Goal: Information Seeking & Learning: Learn about a topic

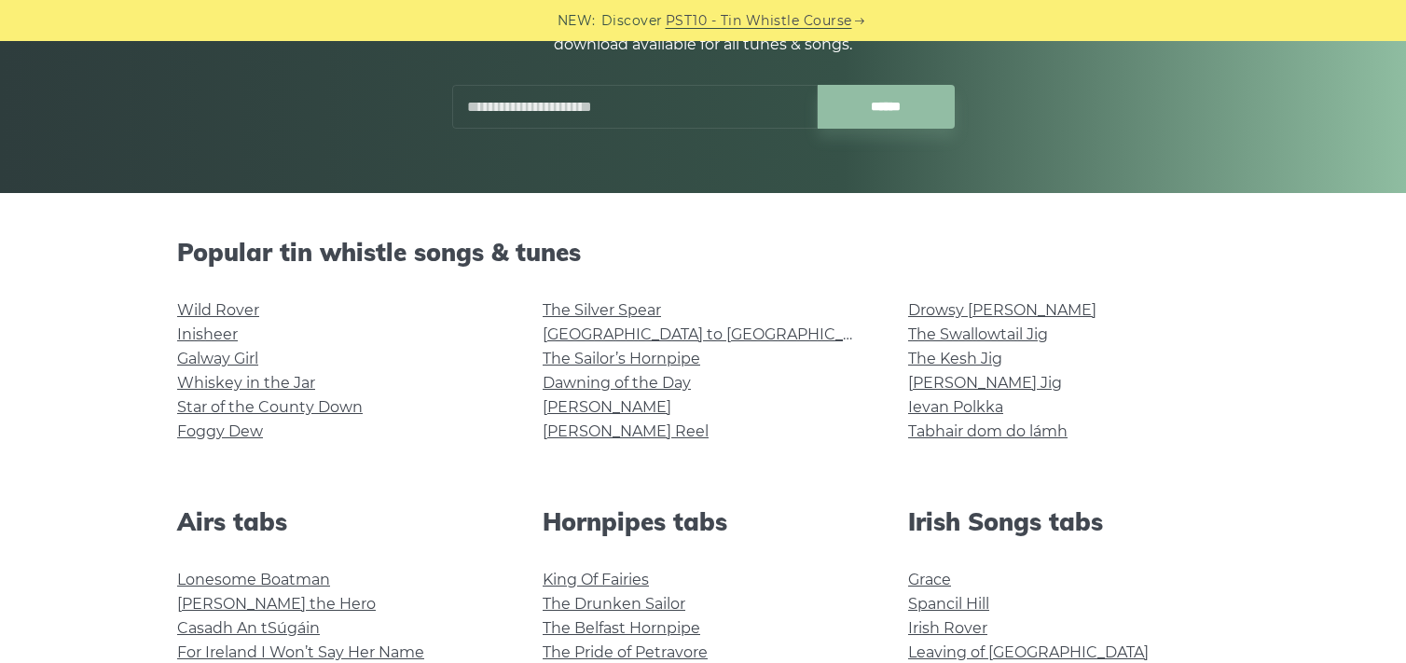
scroll to position [300, 0]
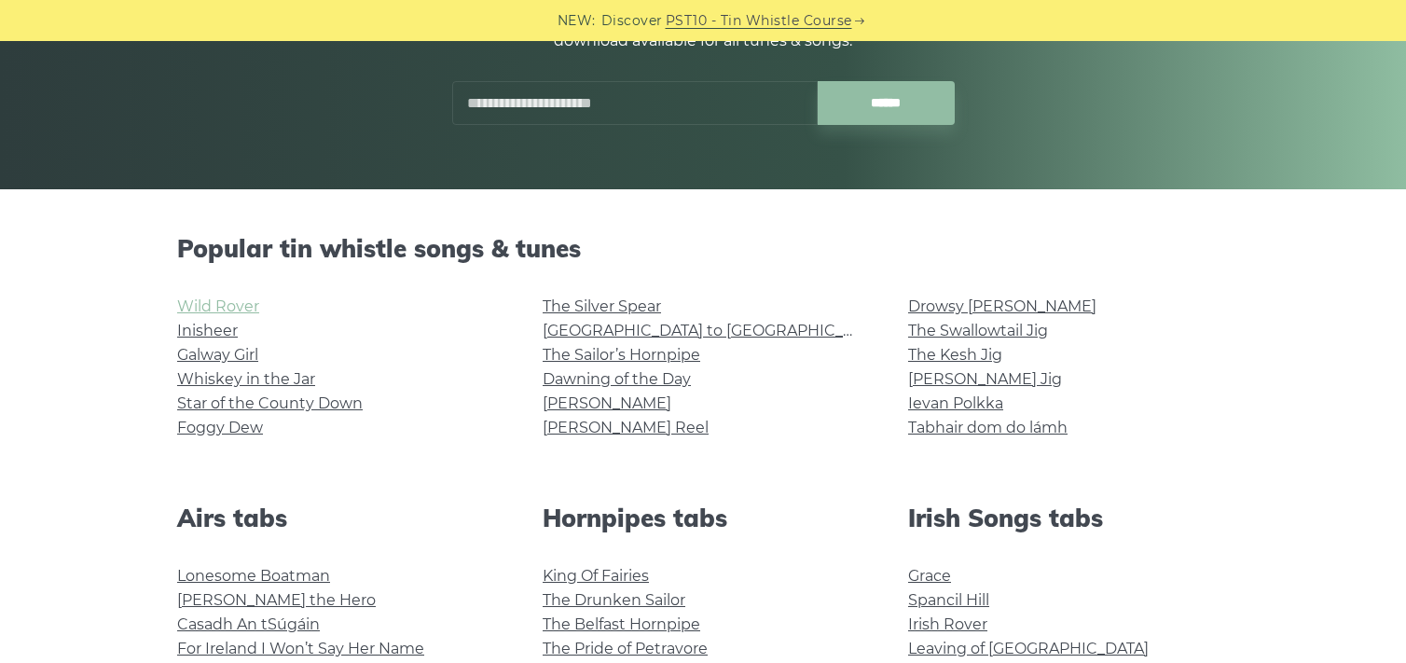
click at [197, 302] on link "Wild Rover" at bounding box center [218, 306] width 82 height 18
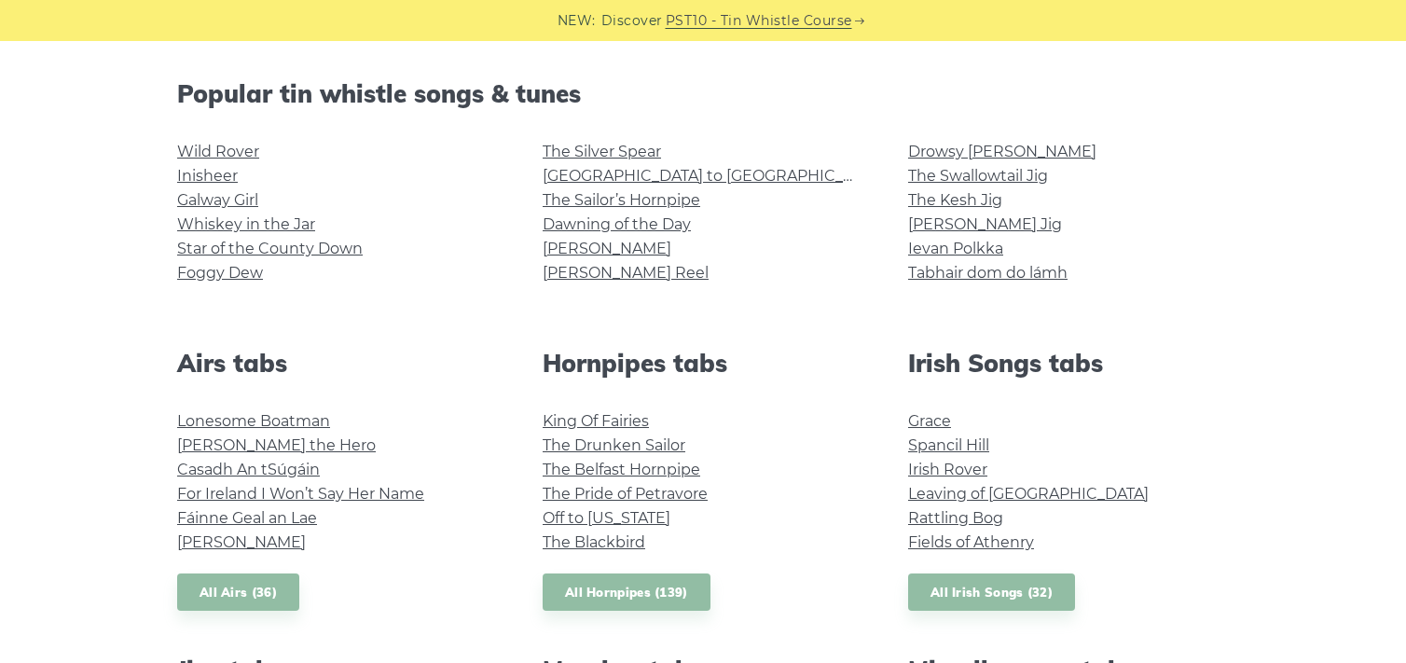
scroll to position [457, 0]
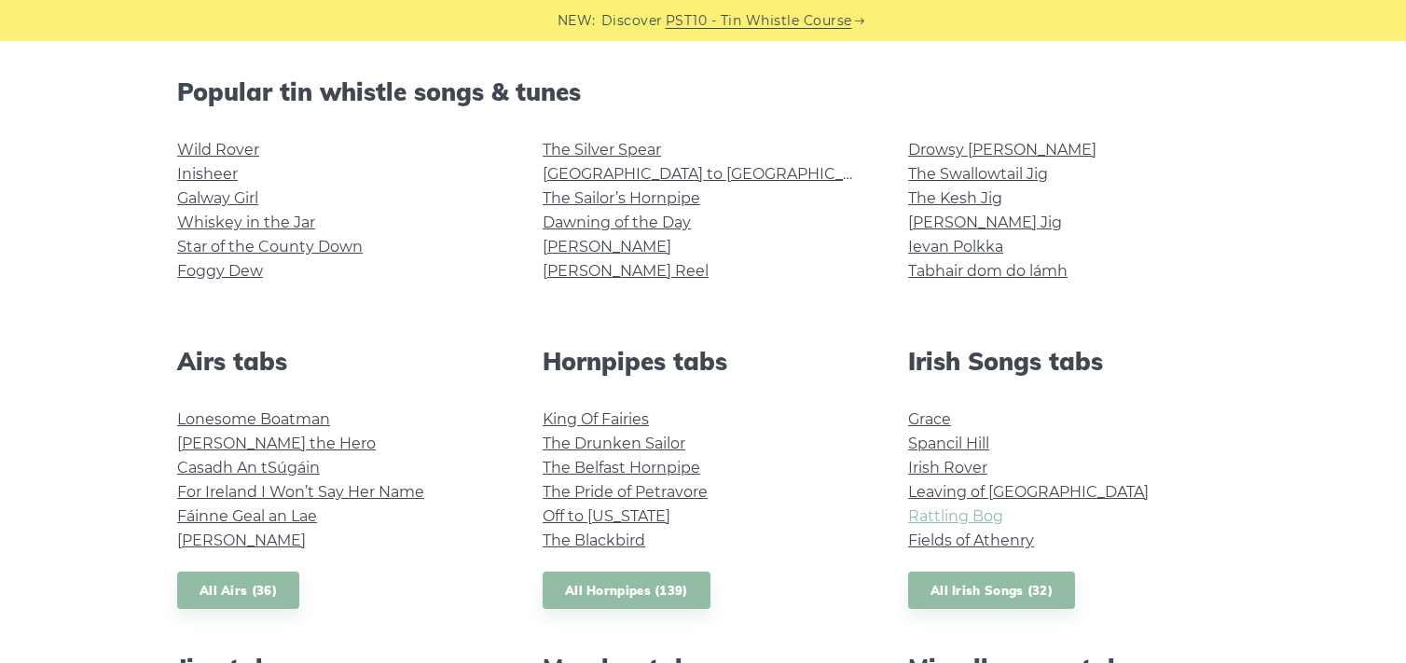
click at [928, 519] on link "Rattling Bog" at bounding box center [955, 516] width 95 height 18
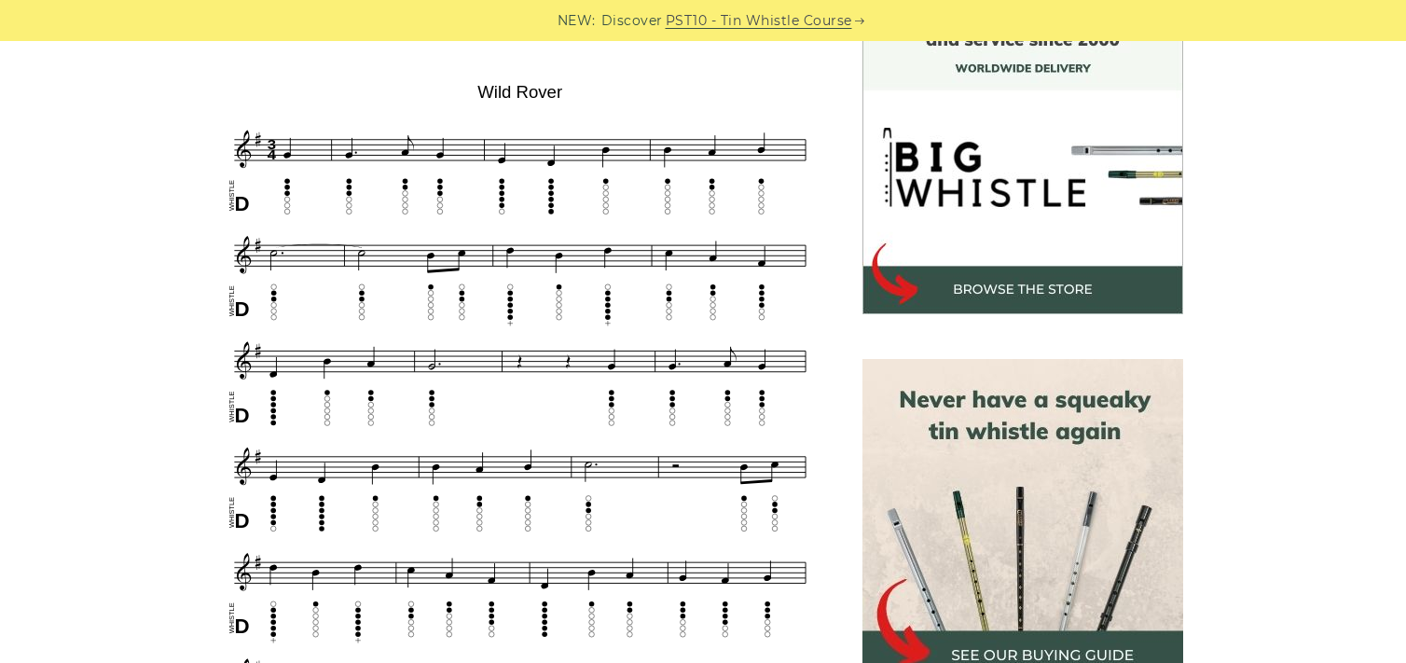
scroll to position [541, 0]
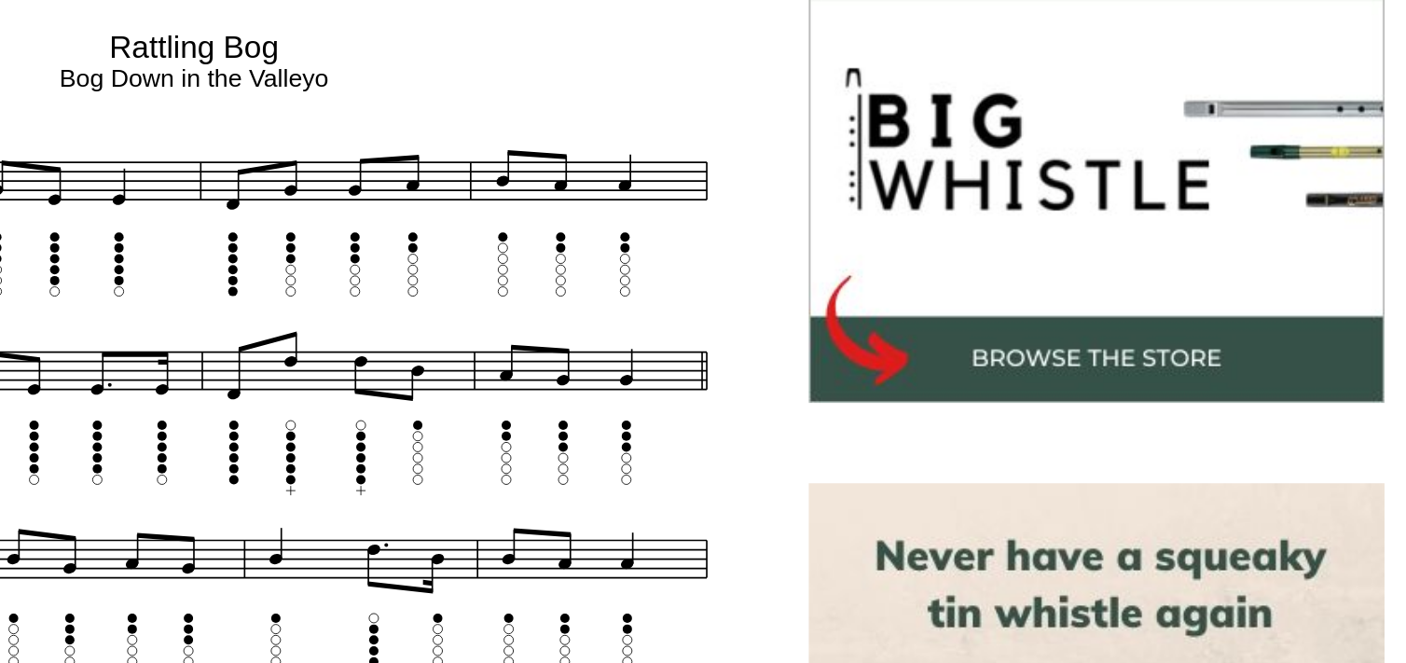
scroll to position [401, 0]
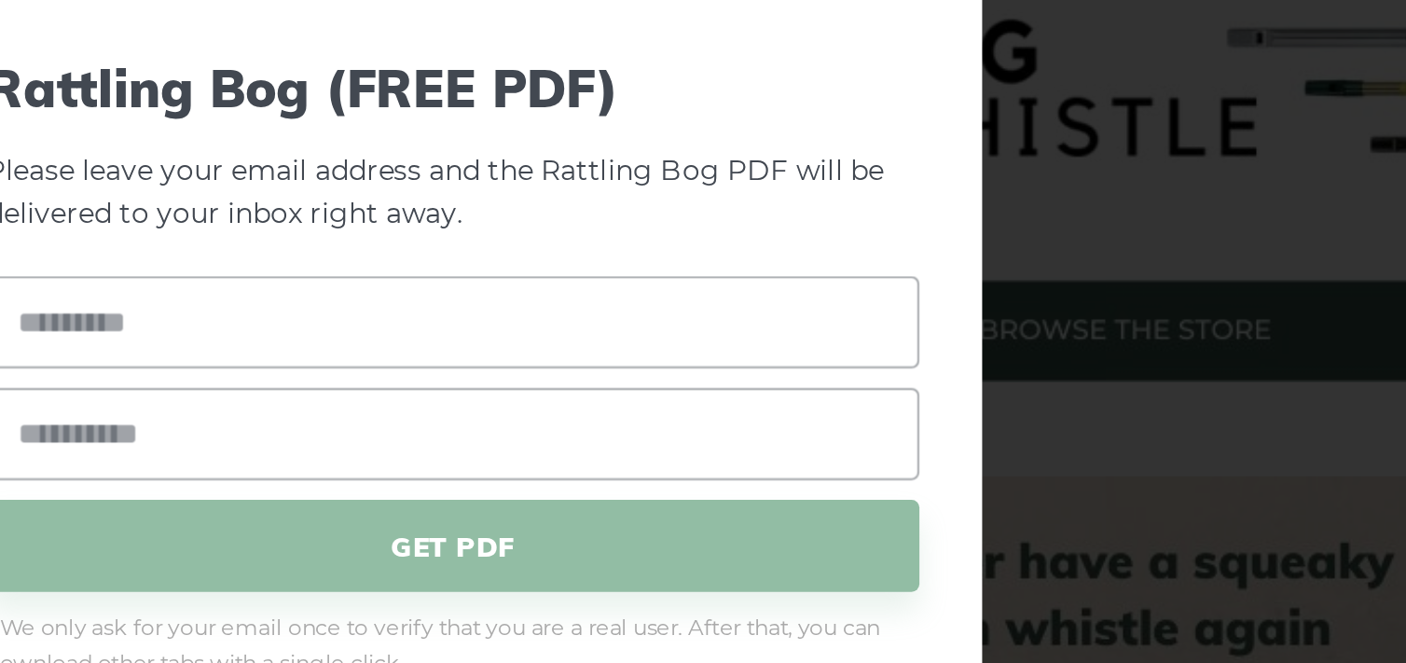
drag, startPoint x: 711, startPoint y: 486, endPoint x: 950, endPoint y: 480, distance: 238.7
drag, startPoint x: 950, startPoint y: 480, endPoint x: 1014, endPoint y: 534, distance: 84.0
click at [1014, 534] on div "× Rattling Bog (FREE PDF) Please leave your email address and the Rattling Bog …" at bounding box center [703, 331] width 1406 height 663
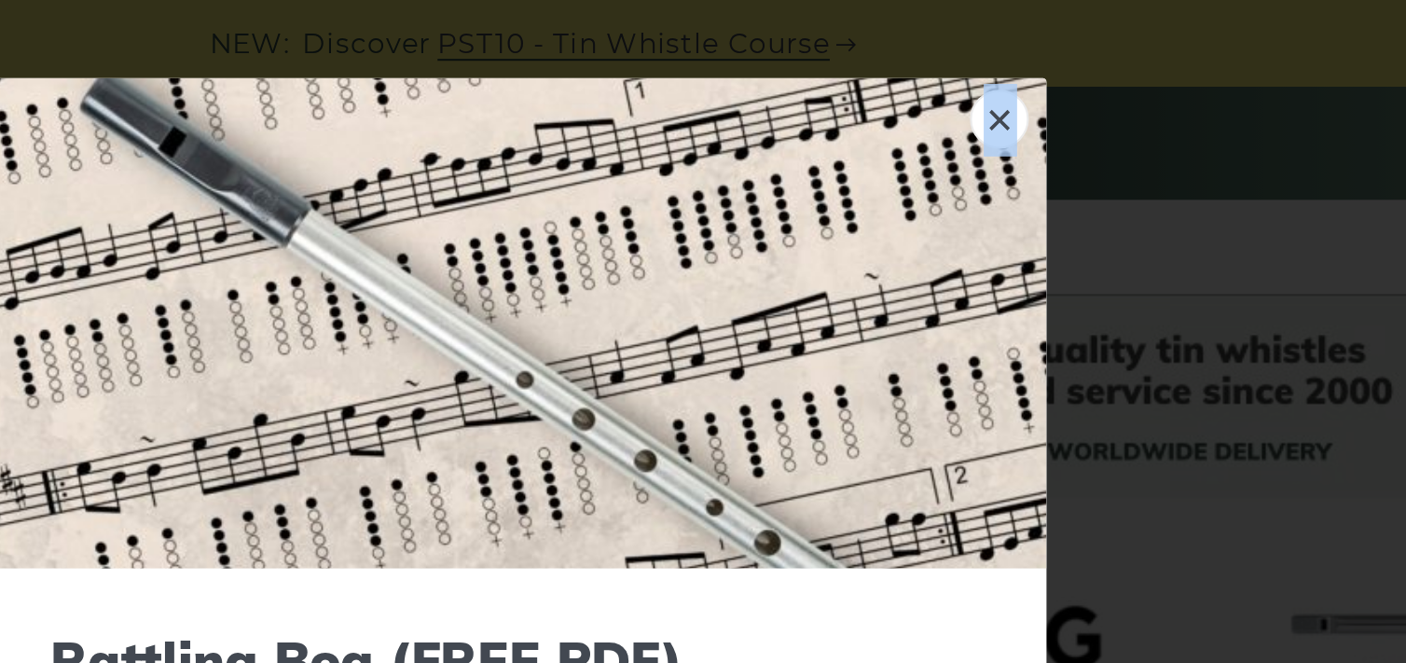
scroll to position [391, 0]
click at [931, 62] on link "×" at bounding box center [932, 56] width 28 height 28
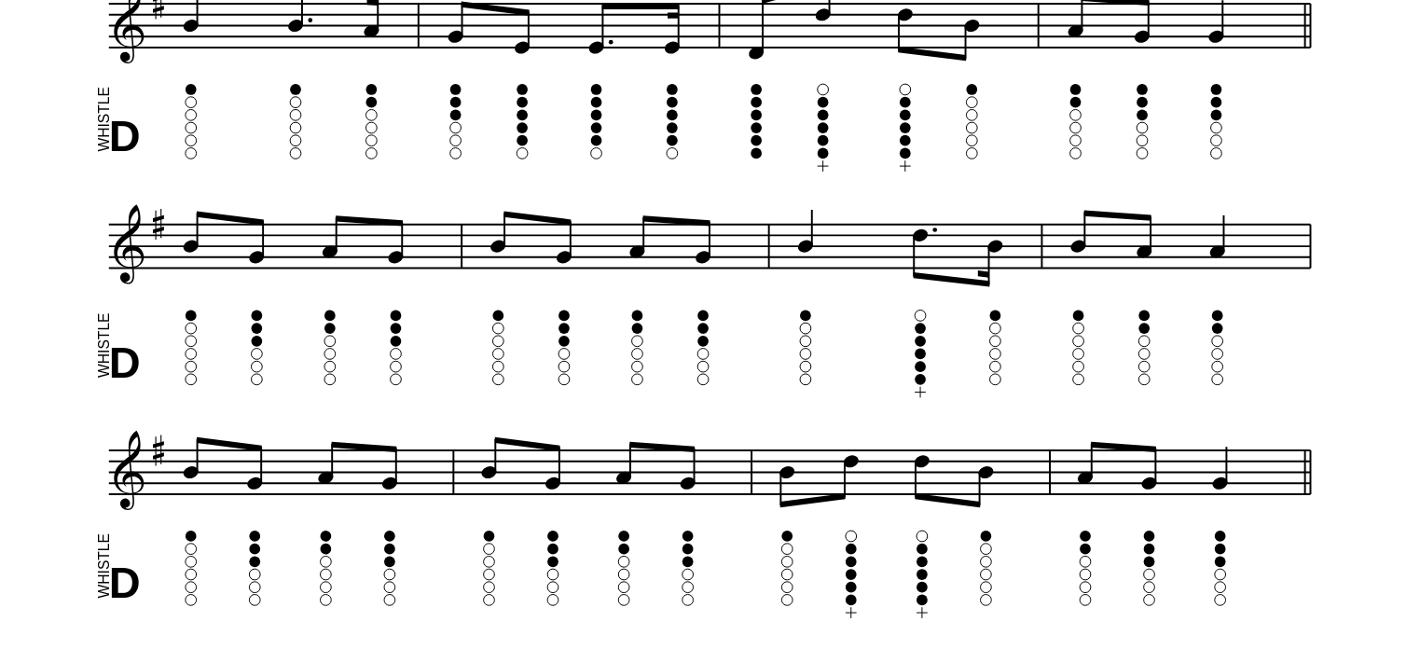
scroll to position [526, 0]
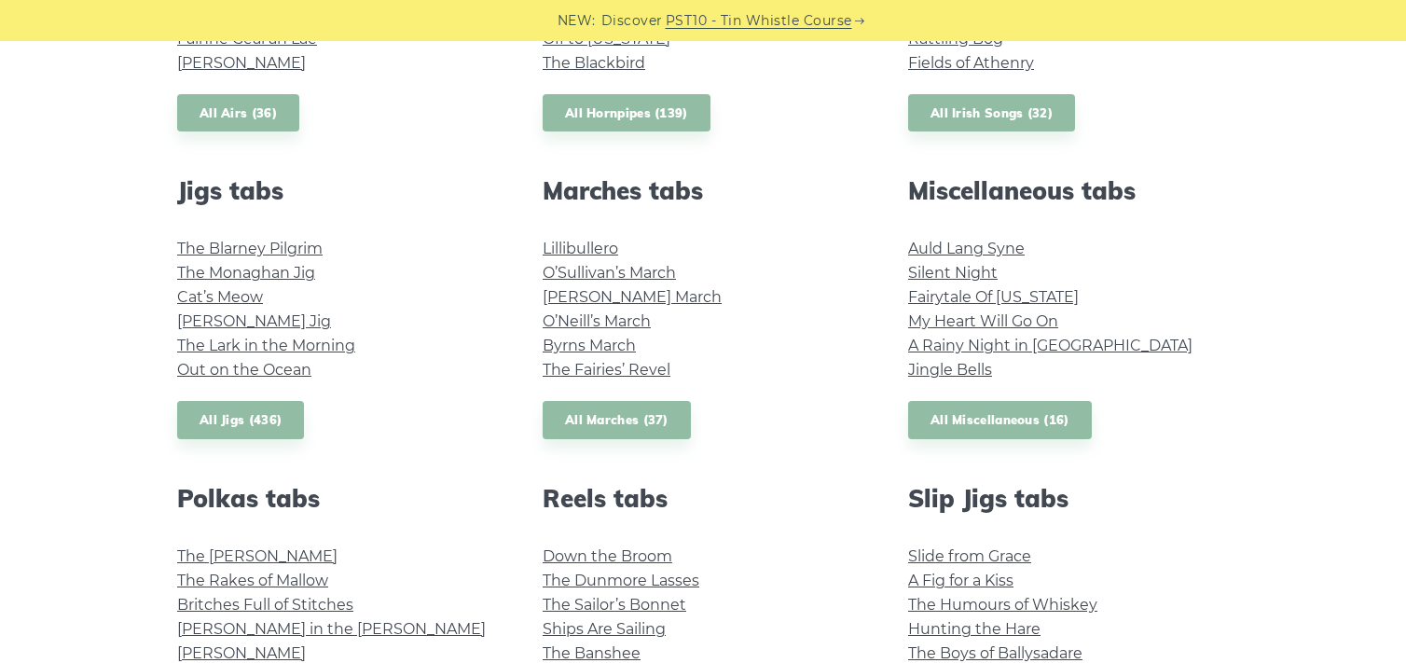
scroll to position [935, 0]
click at [966, 297] on link "Fairytale Of New York" at bounding box center [993, 296] width 171 height 18
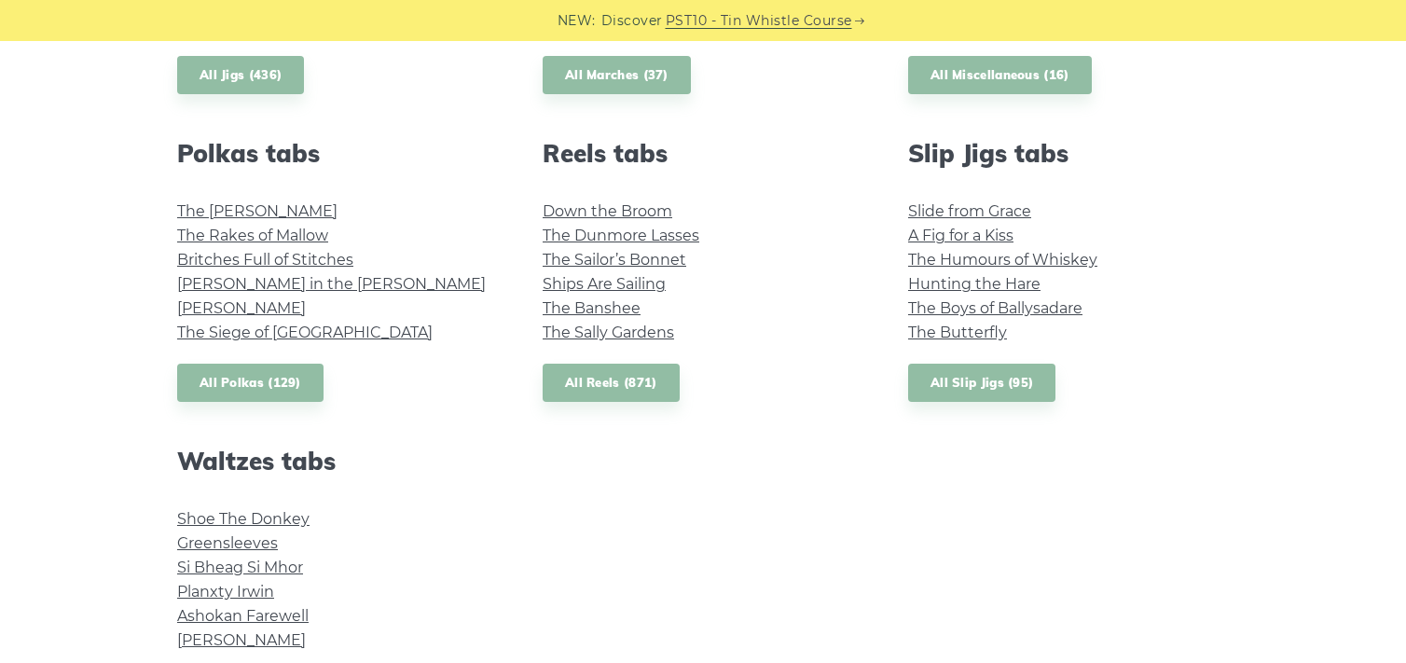
scroll to position [1279, 0]
click at [270, 512] on link "Shoe The Donkey" at bounding box center [243, 519] width 132 height 18
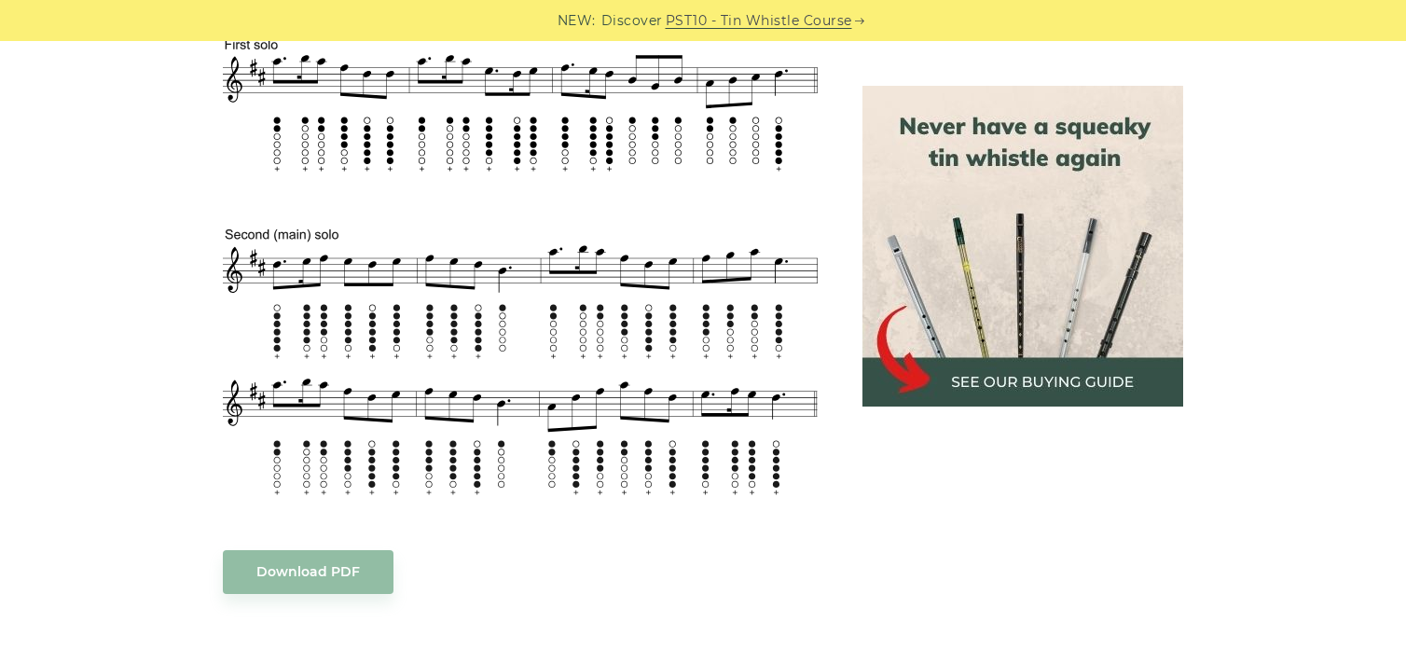
scroll to position [1002, 0]
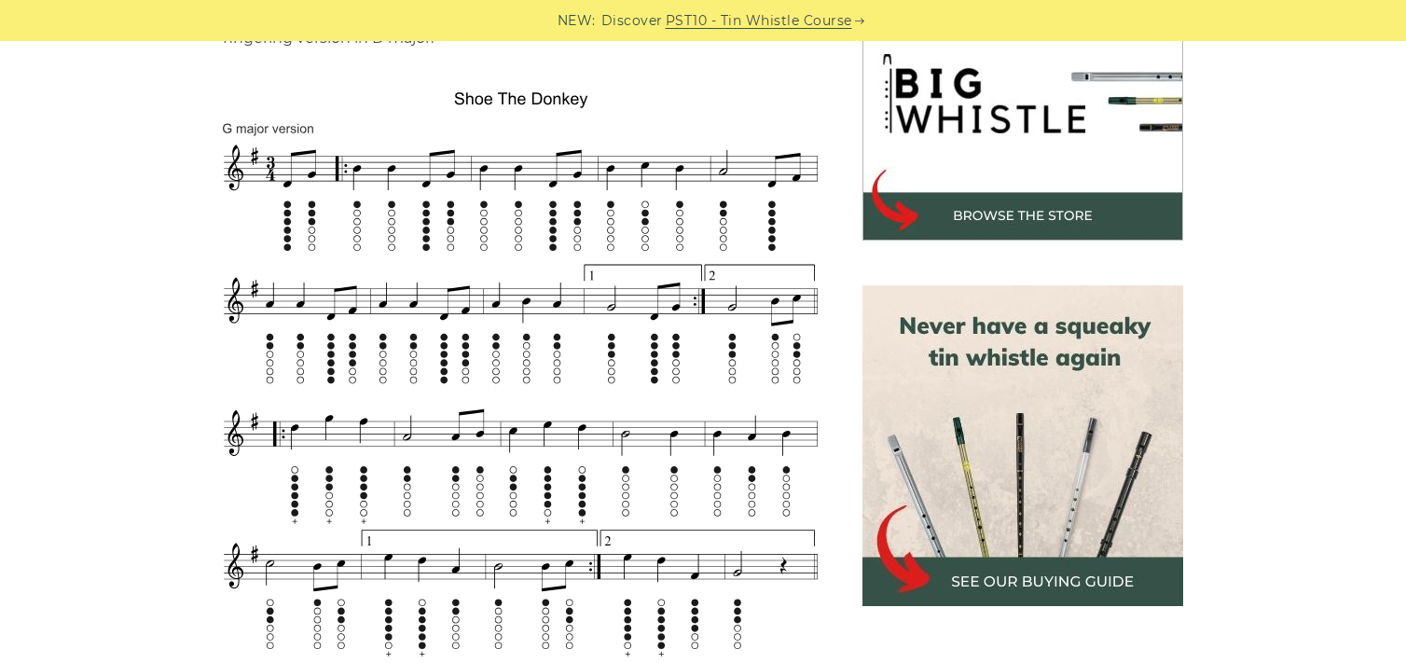
scroll to position [617, 0]
